Goal: Navigation & Orientation: Find specific page/section

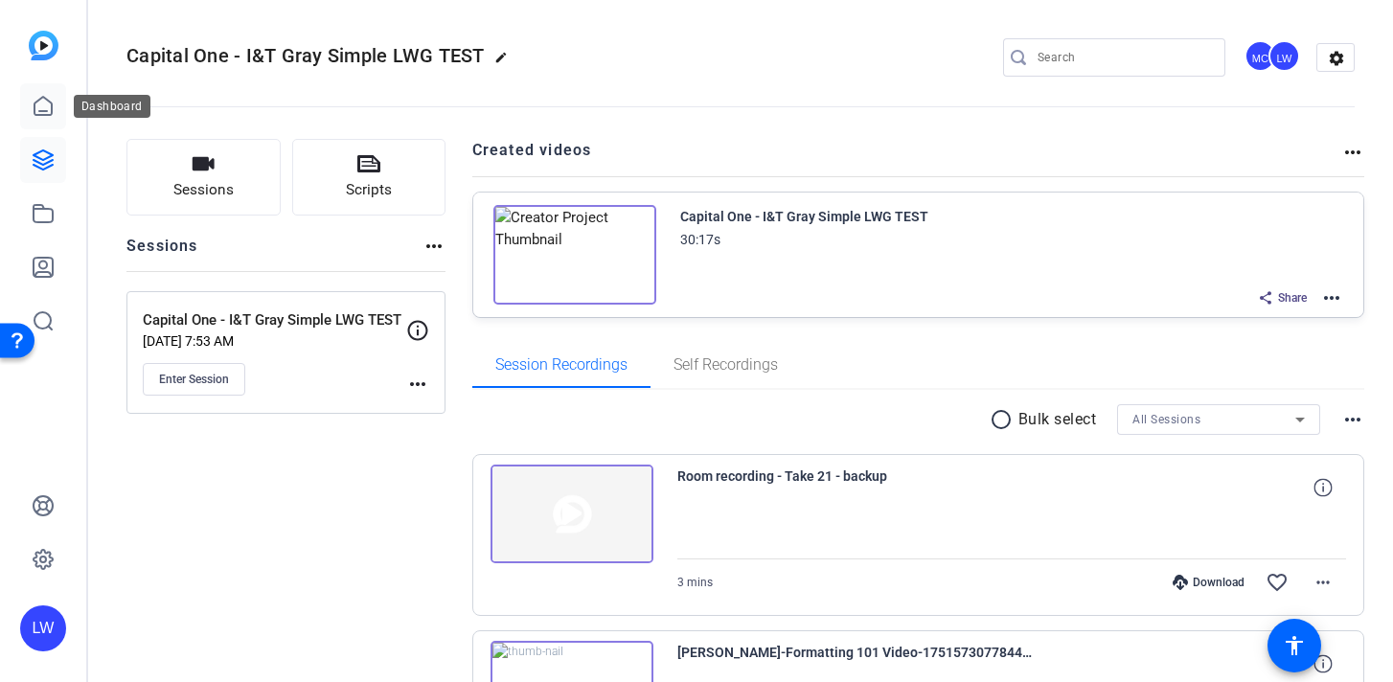
click at [41, 110] on icon at bounding box center [42, 106] width 17 height 18
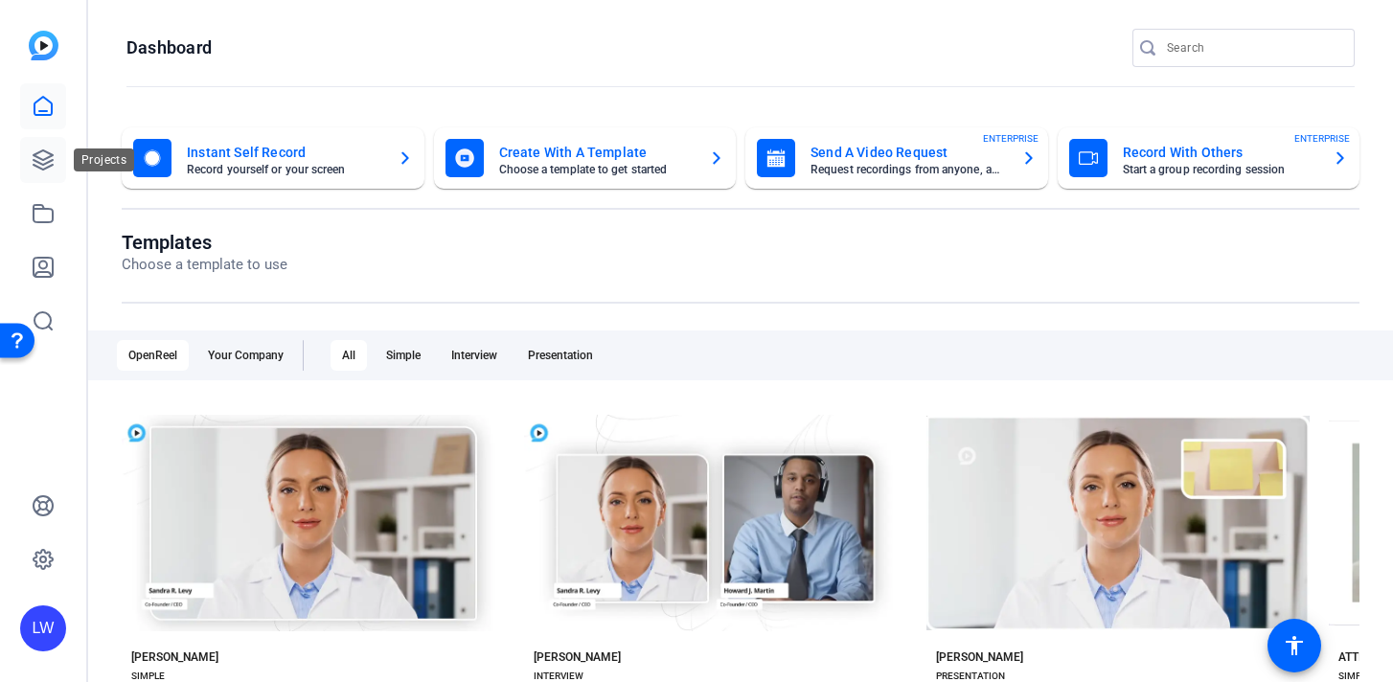
click at [43, 162] on icon at bounding box center [43, 160] width 23 height 23
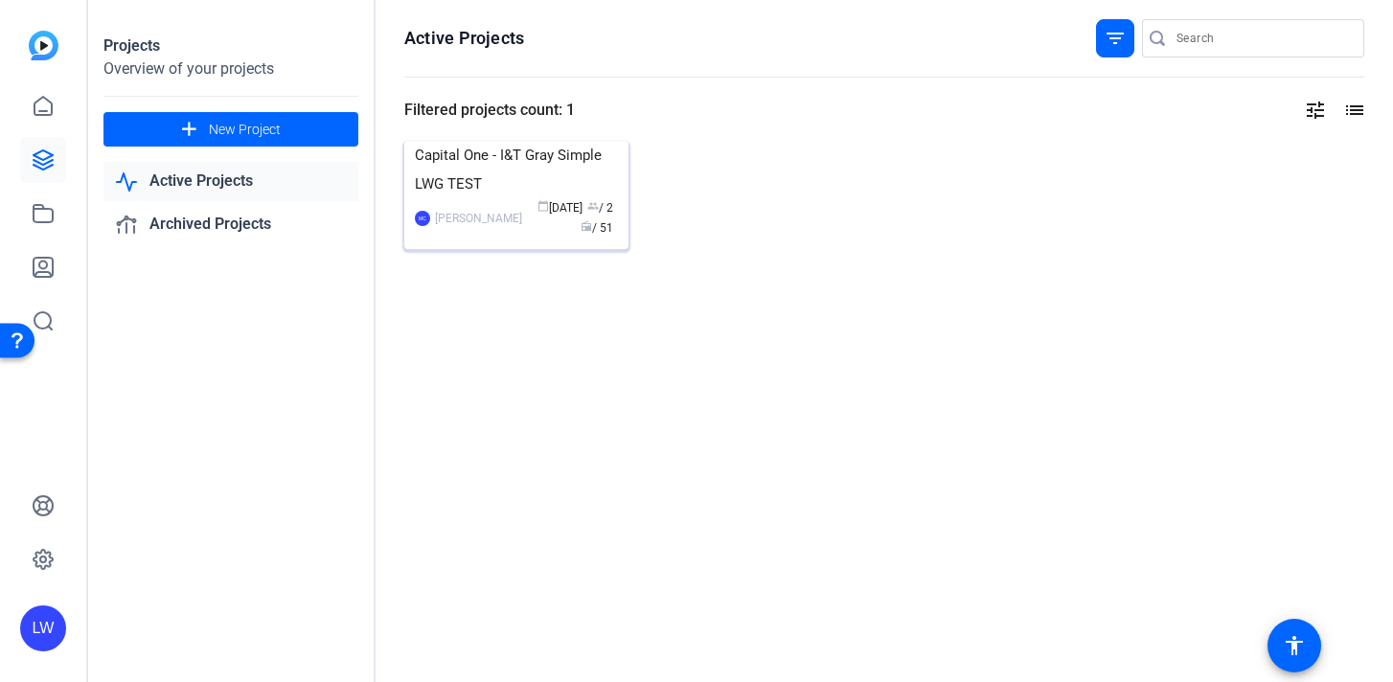
click at [520, 198] on div "Capital One - I&T Gray Simple LWG TEST" at bounding box center [516, 169] width 203 height 57
